Goal: Task Accomplishment & Management: Use online tool/utility

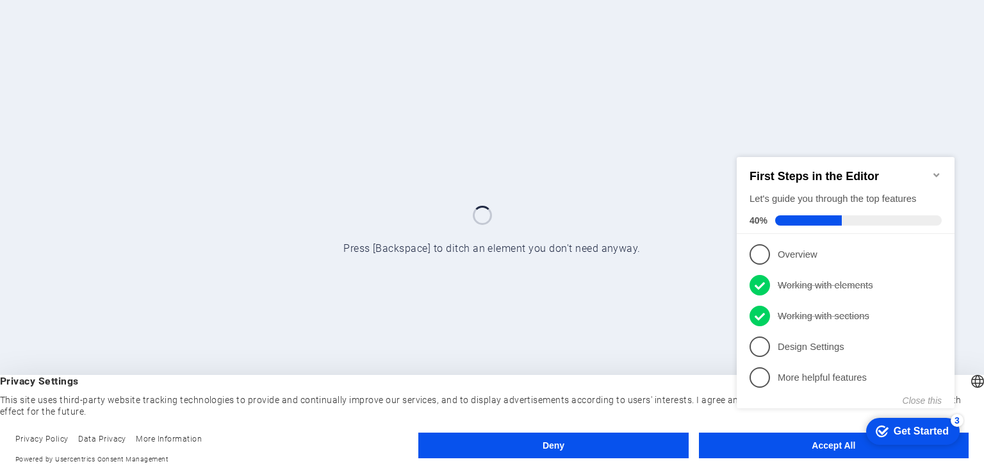
click at [623, 278] on div at bounding box center [492, 236] width 984 height 473
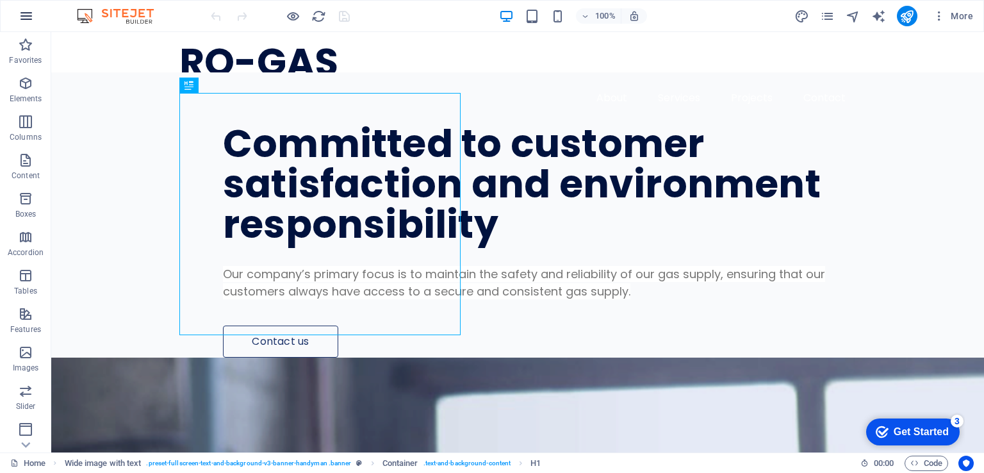
click at [18, 12] on button "button" at bounding box center [26, 16] width 31 height 31
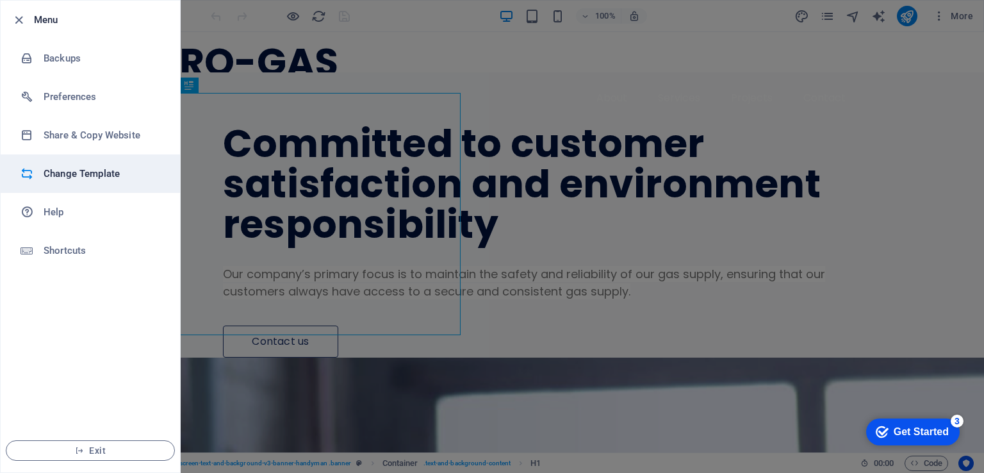
click at [0, 0] on h6 "Change Template" at bounding box center [0, 0] width 0 height 0
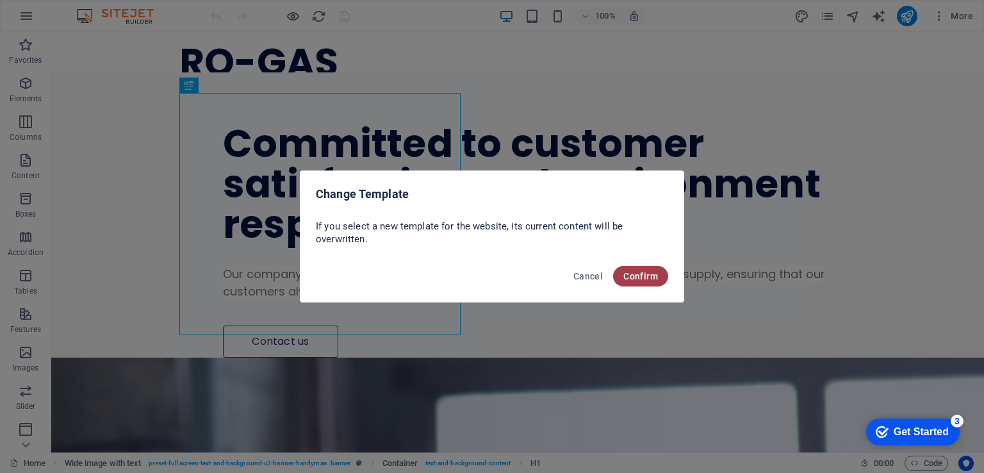
click at [0, 0] on span "Confirm" at bounding box center [0, 0] width 0 height 0
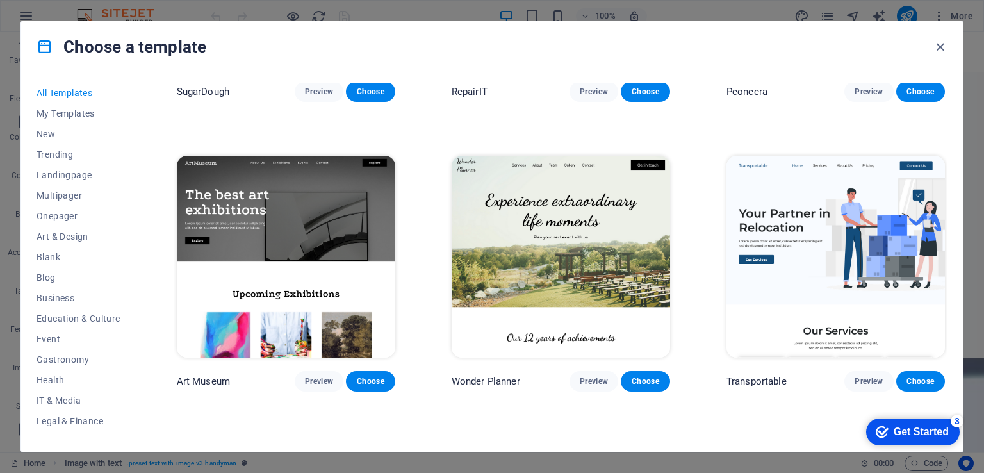
scroll to position [263, 0]
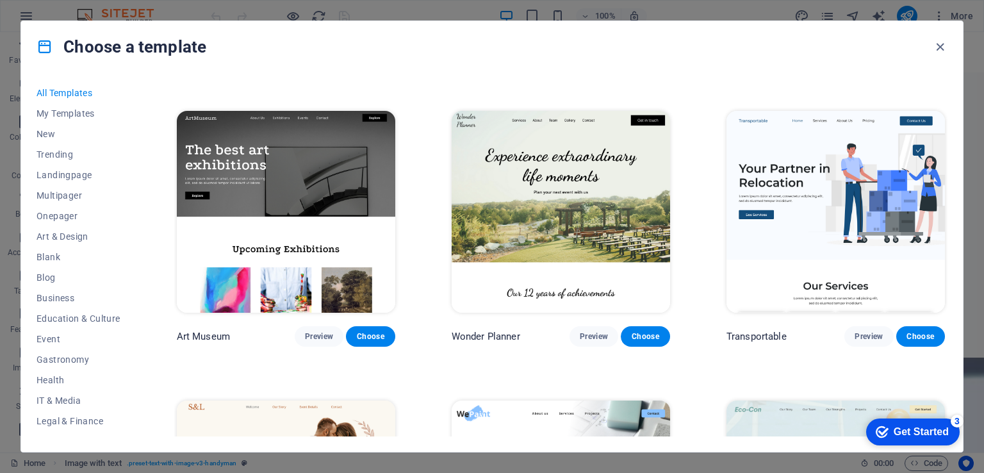
drag, startPoint x: 943, startPoint y: 110, endPoint x: 943, endPoint y: 121, distance: 11.5
click at [943, 121] on div "Transportable Preview Choose" at bounding box center [836, 227] width 224 height 238
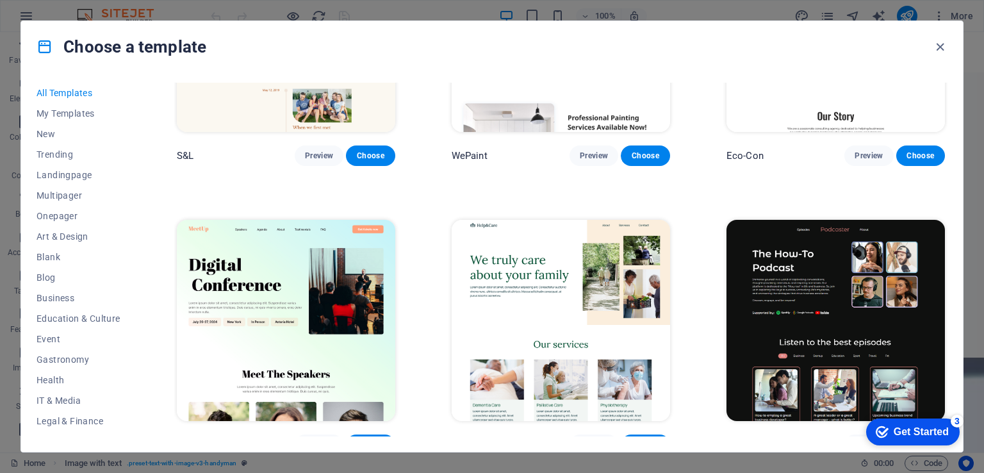
scroll to position [805, 0]
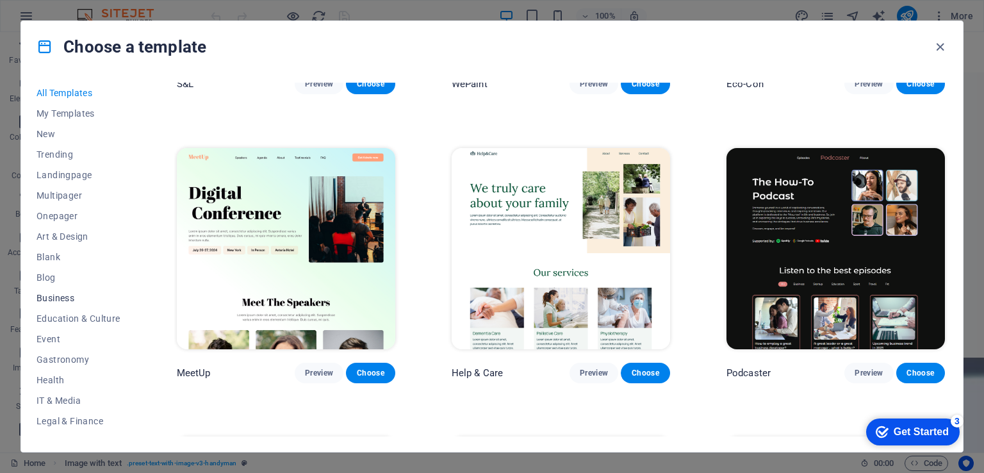
click at [61, 293] on span "Business" at bounding box center [79, 298] width 84 height 10
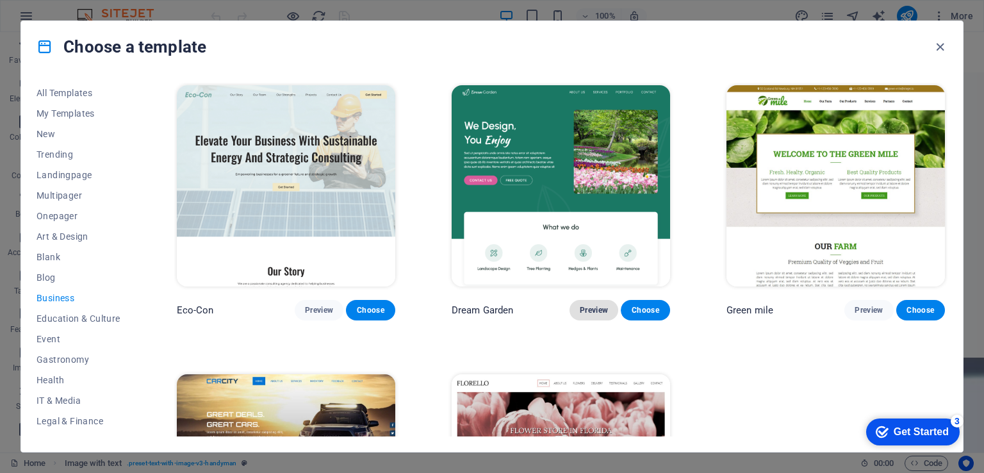
click at [600, 307] on span "Preview" at bounding box center [594, 310] width 28 height 10
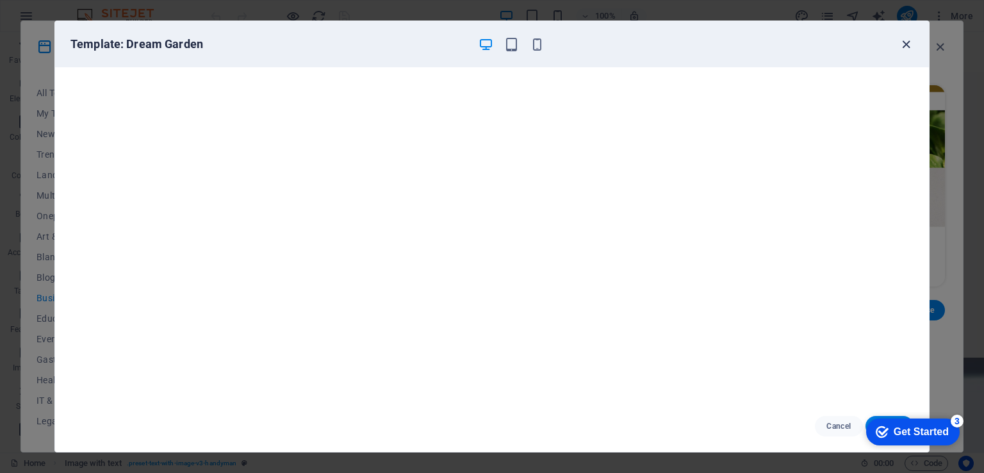
click at [906, 40] on icon "button" at bounding box center [906, 44] width 15 height 15
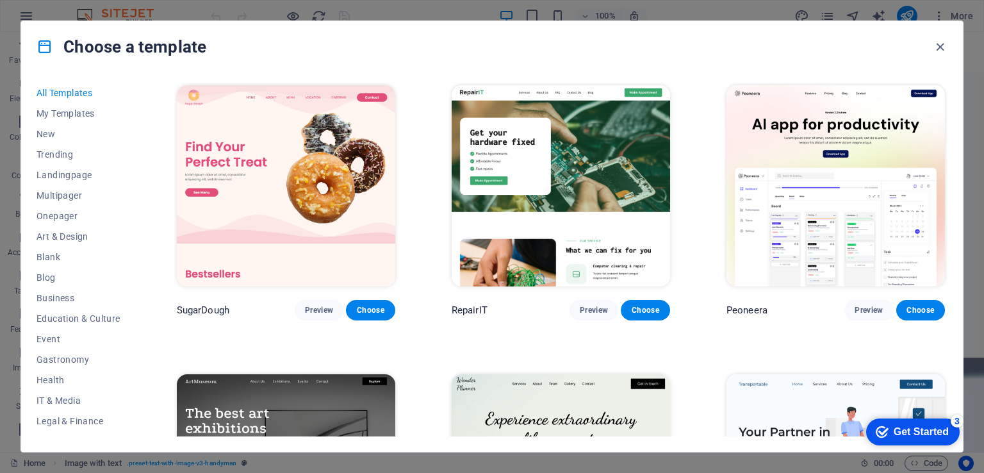
drag, startPoint x: 944, startPoint y: 93, endPoint x: 946, endPoint y: 112, distance: 19.3
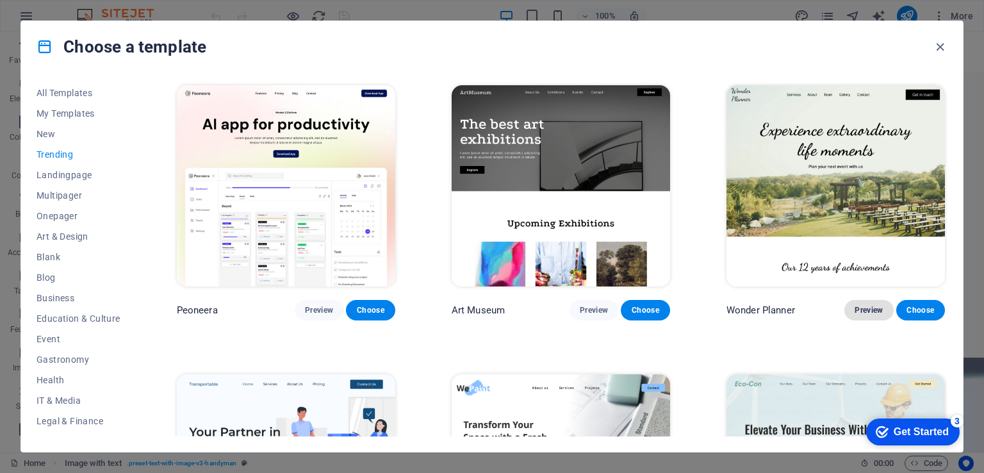
click at [878, 305] on span "Preview" at bounding box center [869, 310] width 28 height 10
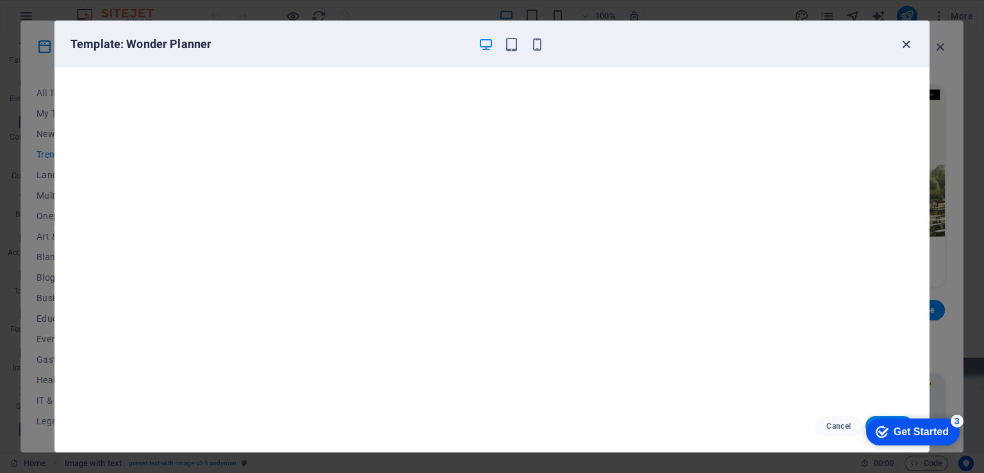
click at [904, 38] on icon "button" at bounding box center [906, 44] width 15 height 15
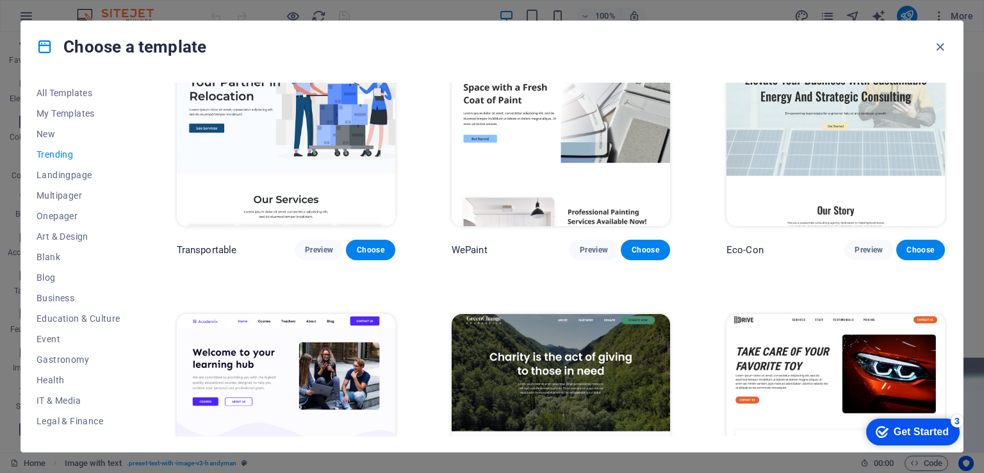
scroll to position [357, 0]
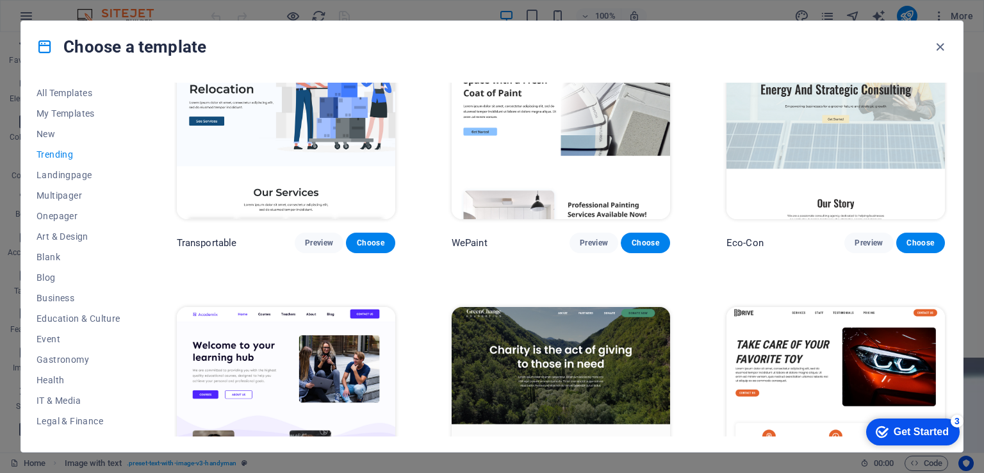
drag, startPoint x: 944, startPoint y: 226, endPoint x: 944, endPoint y: 240, distance: 14.1
click at [944, 240] on div "Eco-Con Preview Choose" at bounding box center [836, 134] width 224 height 238
drag, startPoint x: 944, startPoint y: 204, endPoint x: 944, endPoint y: 213, distance: 9.0
click at [944, 213] on div "Eco-Con Preview Choose" at bounding box center [836, 134] width 224 height 238
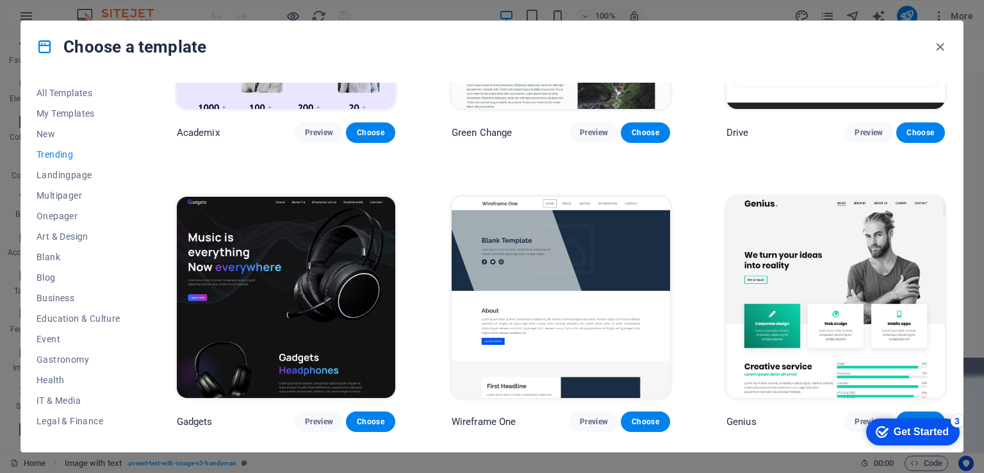
scroll to position [761, 0]
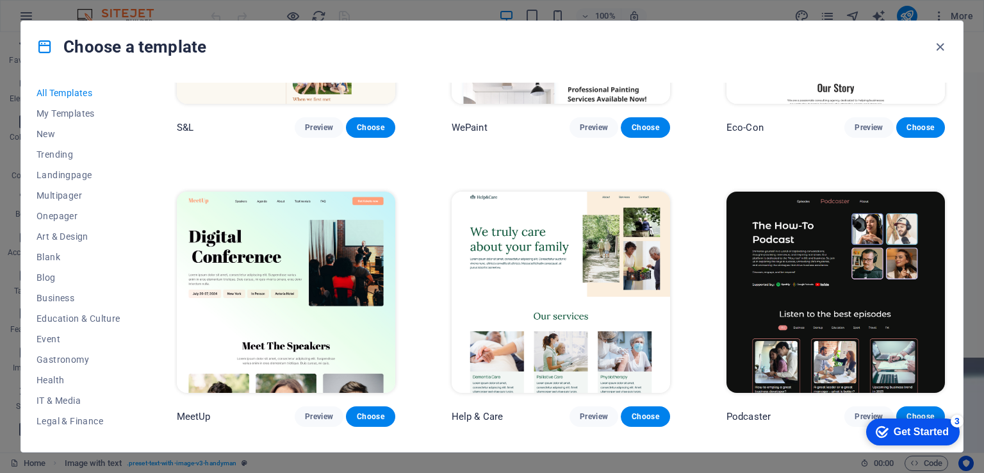
scroll to position [1337, 0]
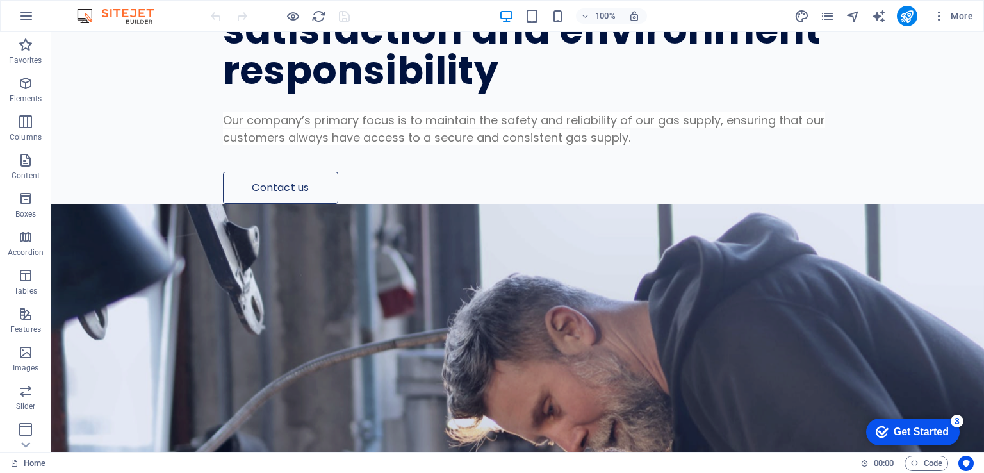
scroll to position [0, 0]
